Goal: Transaction & Acquisition: Purchase product/service

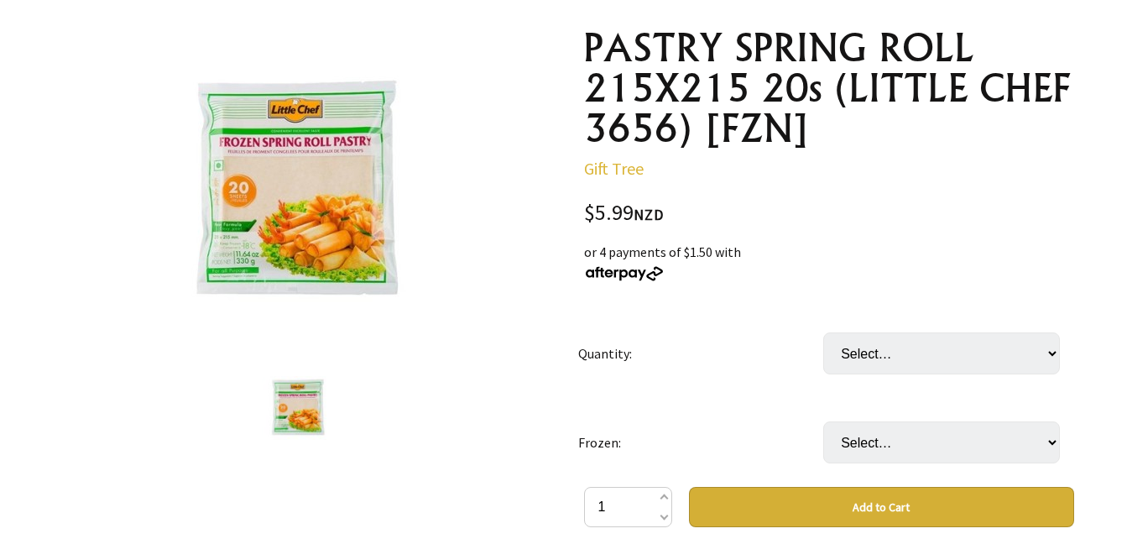
scroll to position [201, 0]
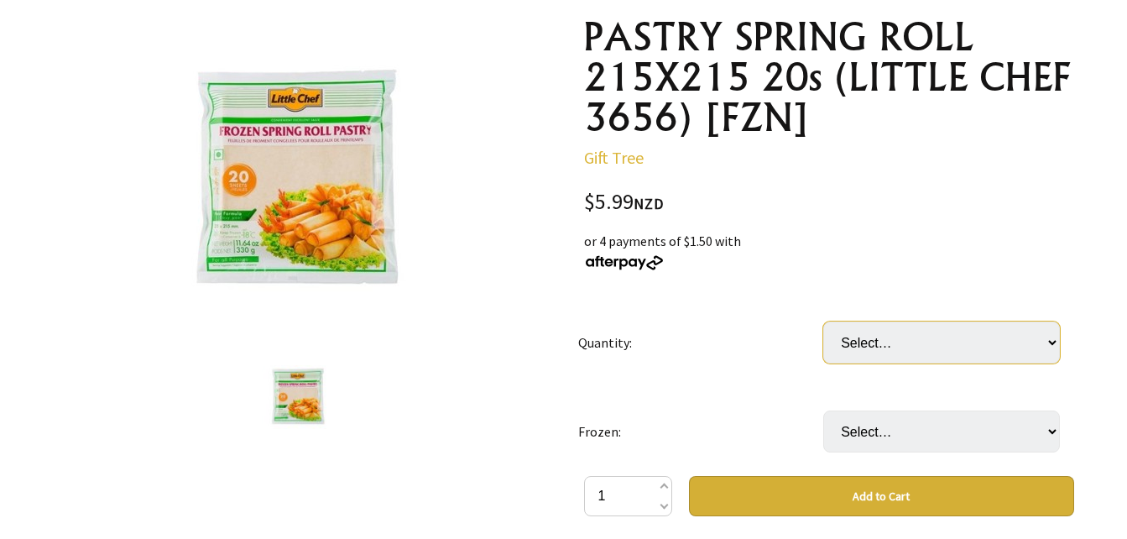
click at [1049, 341] on select "Select… 17 PKT (+ $95.84)" at bounding box center [942, 343] width 237 height 42
select select "17 PKT"
click at [824, 322] on select "Select… 17 PKT (+ $95.84)" at bounding box center [942, 343] width 237 height 42
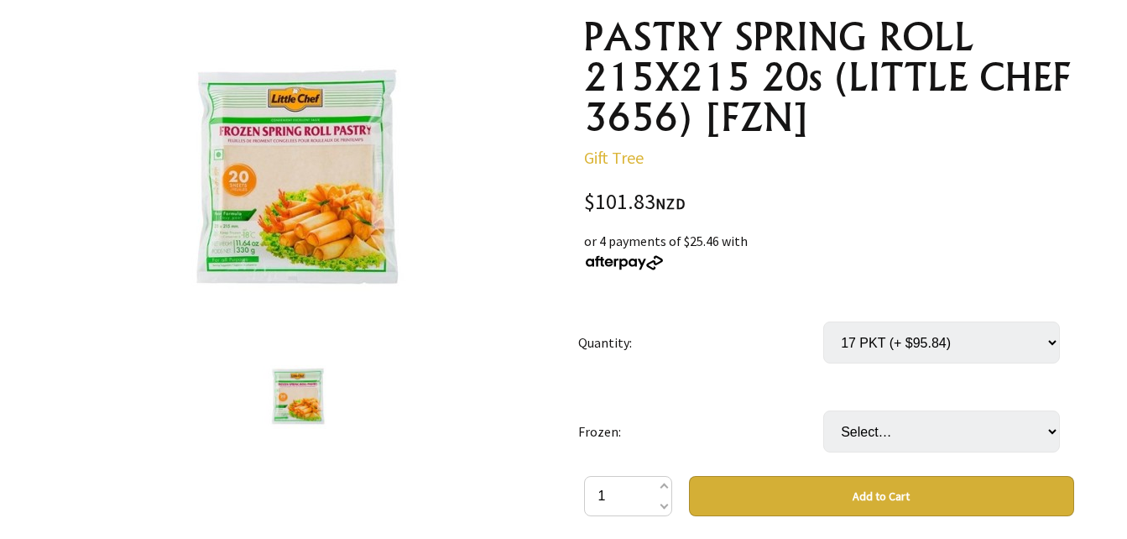
click at [1054, 343] on select "Select… 17 PKT (+ $95.84)" at bounding box center [942, 343] width 237 height 42
click at [1049, 435] on select "Select… only available in [GEOGRAPHIC_DATA]" at bounding box center [942, 431] width 237 height 42
click at [1052, 342] on select "Select… 17 PKT (+ $95.84)" at bounding box center [942, 343] width 237 height 42
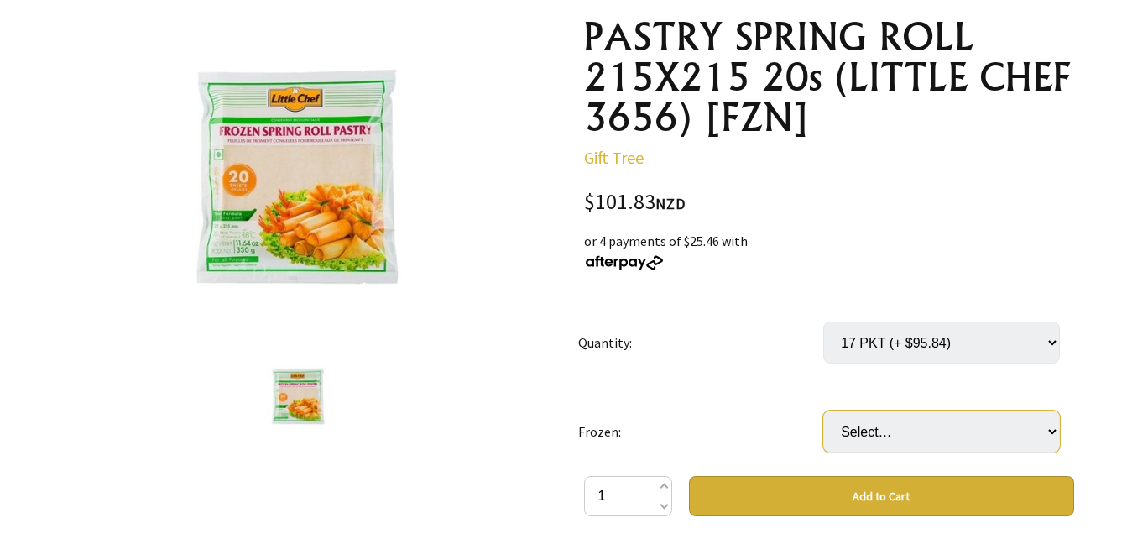
click at [1054, 432] on select "Select… only available in [GEOGRAPHIC_DATA]" at bounding box center [942, 431] width 237 height 42
